Goal: Task Accomplishment & Management: Manage account settings

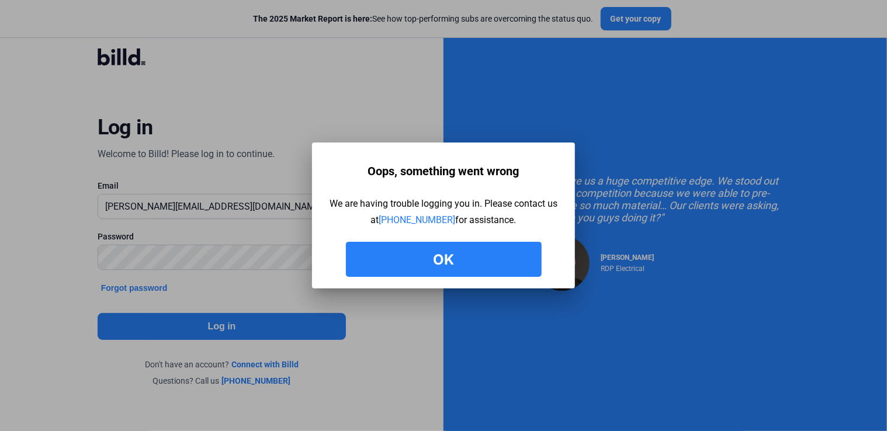
click at [477, 258] on button "Ok" at bounding box center [444, 259] width 196 height 35
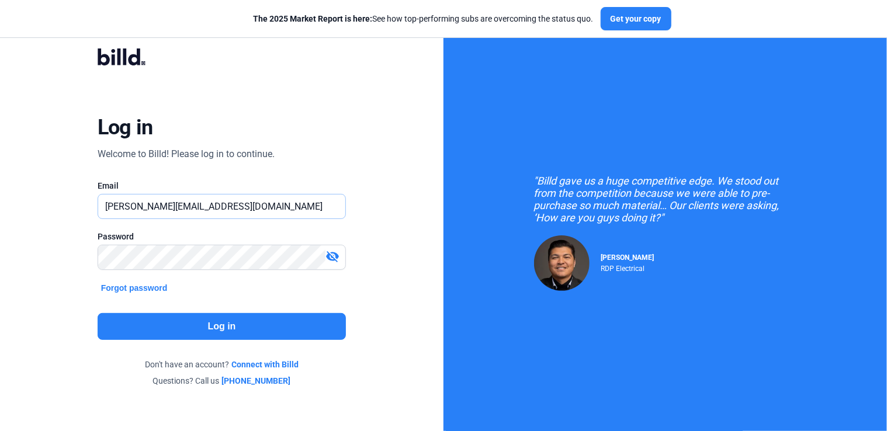
click at [195, 203] on input "[PERSON_NAME][EMAIL_ADDRESS][DOMAIN_NAME]" at bounding box center [222, 207] width 248 height 24
click at [363, 221] on div "Log in Welcome to Billd! Please log in to continue. Email [PERSON_NAME][EMAIL_A…" at bounding box center [222, 218] width 320 height 374
click at [269, 207] on input "[PERSON_NAME][EMAIL_ADDRESS][DOMAIN_NAME]" at bounding box center [222, 207] width 248 height 24
click at [119, 200] on input "[PERSON_NAME][EMAIL_ADDRESS][DOMAIN_NAME]" at bounding box center [222, 207] width 248 height 24
drag, startPoint x: 64, startPoint y: 259, endPoint x: 68, endPoint y: 252, distance: 8.1
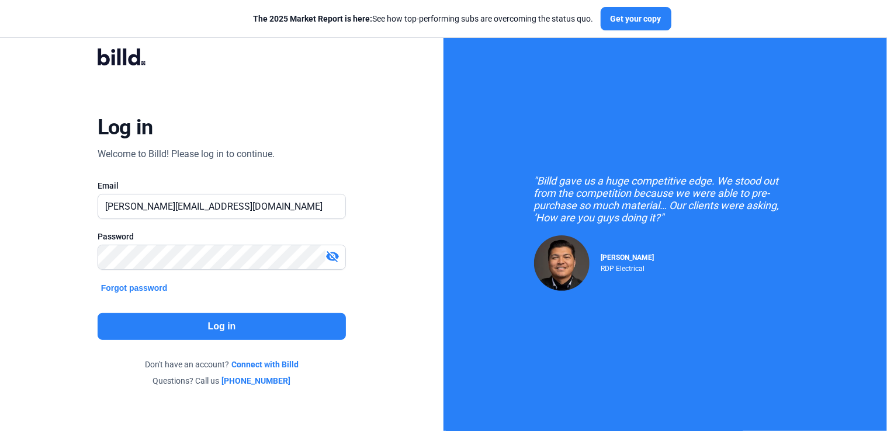
click at [64, 259] on div "Log in Welcome to Billd! Please log in to continue. Email [PERSON_NAME][EMAIL_A…" at bounding box center [222, 218] width 320 height 374
drag, startPoint x: 311, startPoint y: 209, endPoint x: 0, endPoint y: 201, distance: 311.6
click at [0, 202] on div "Log in Welcome to Billd! Please log in to continue. Email [PERSON_NAME][EMAIL_A…" at bounding box center [222, 218] width 444 height 436
type input "[PERSON_NAME][EMAIL_ADDRESS][DOMAIN_NAME]"
click at [330, 250] on mat-icon "visibility_off" at bounding box center [332, 257] width 14 height 14
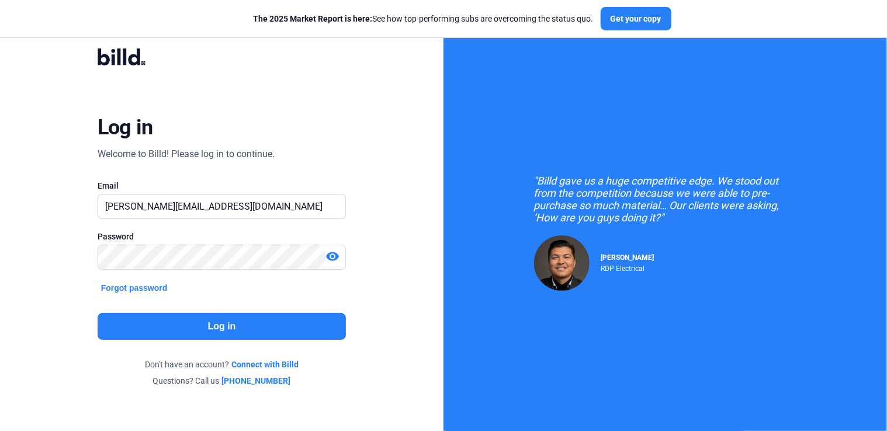
click at [259, 321] on button "Log in" at bounding box center [222, 326] width 249 height 27
